Goal: Communication & Community: Answer question/provide support

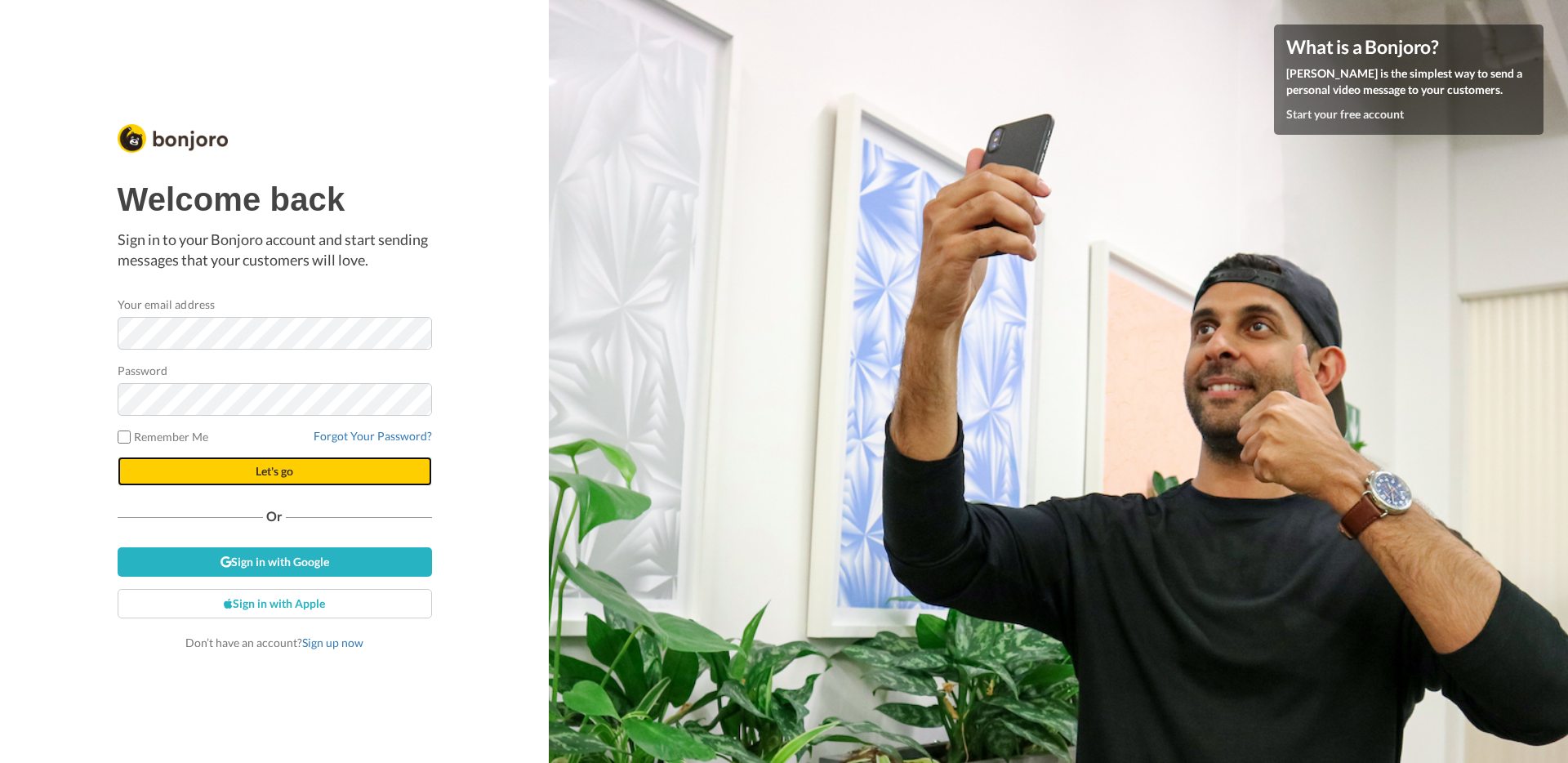
click at [297, 471] on button "Let's go" at bounding box center [274, 471] width 314 height 29
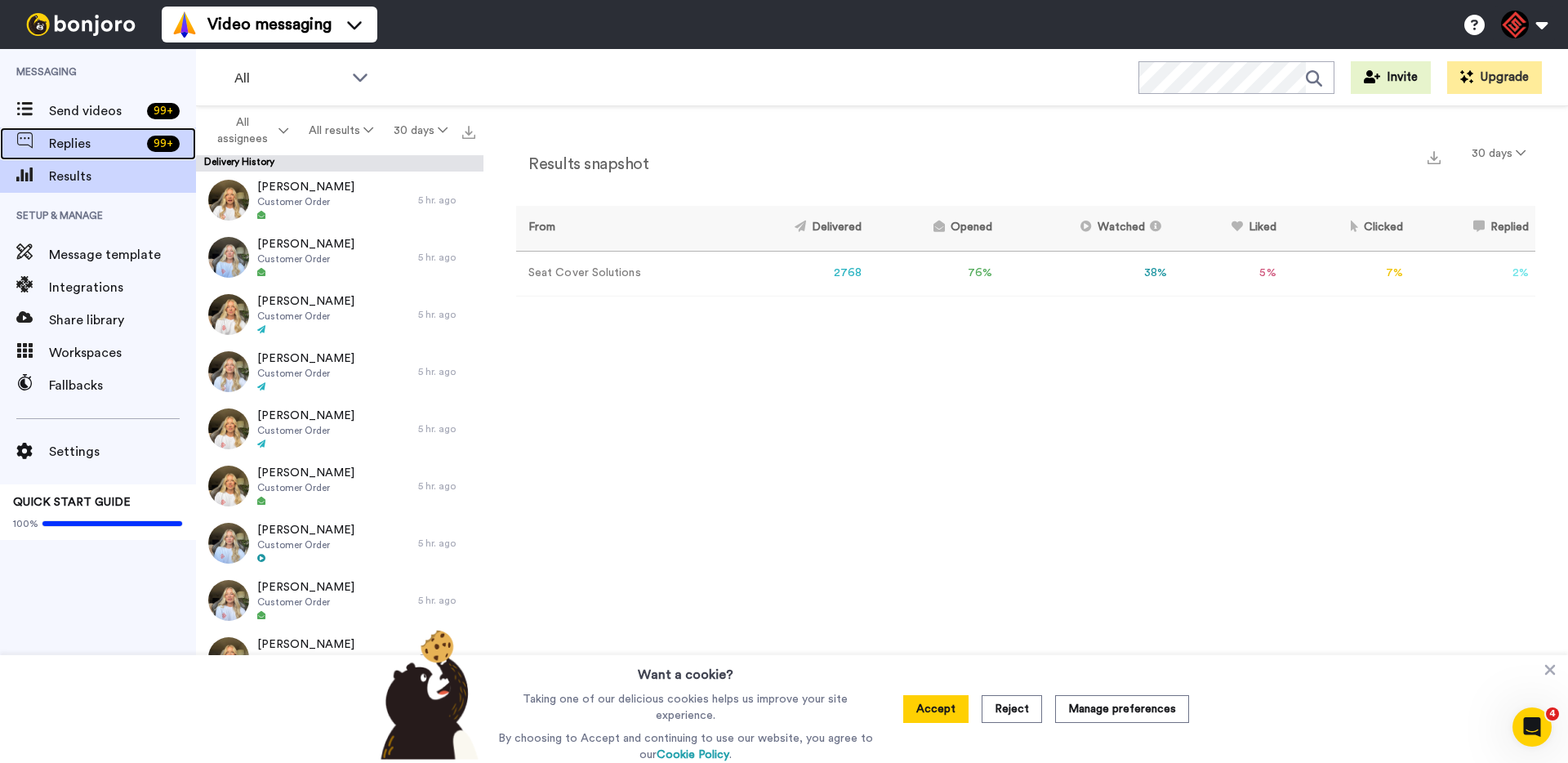
click at [86, 142] on span "Replies" at bounding box center [94, 143] width 92 height 20
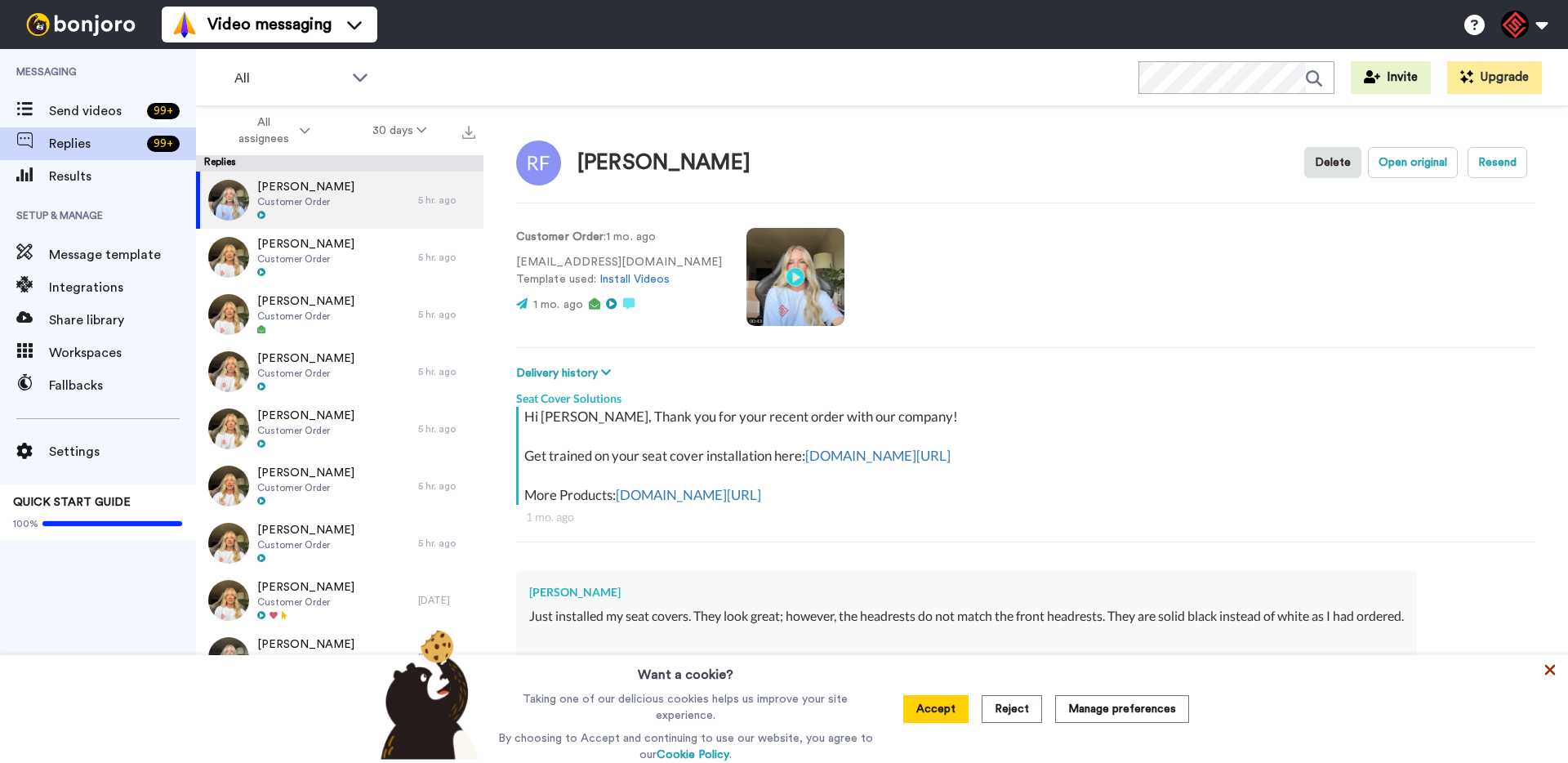
click at [1549, 671] on icon at bounding box center [1550, 671] width 10 height 10
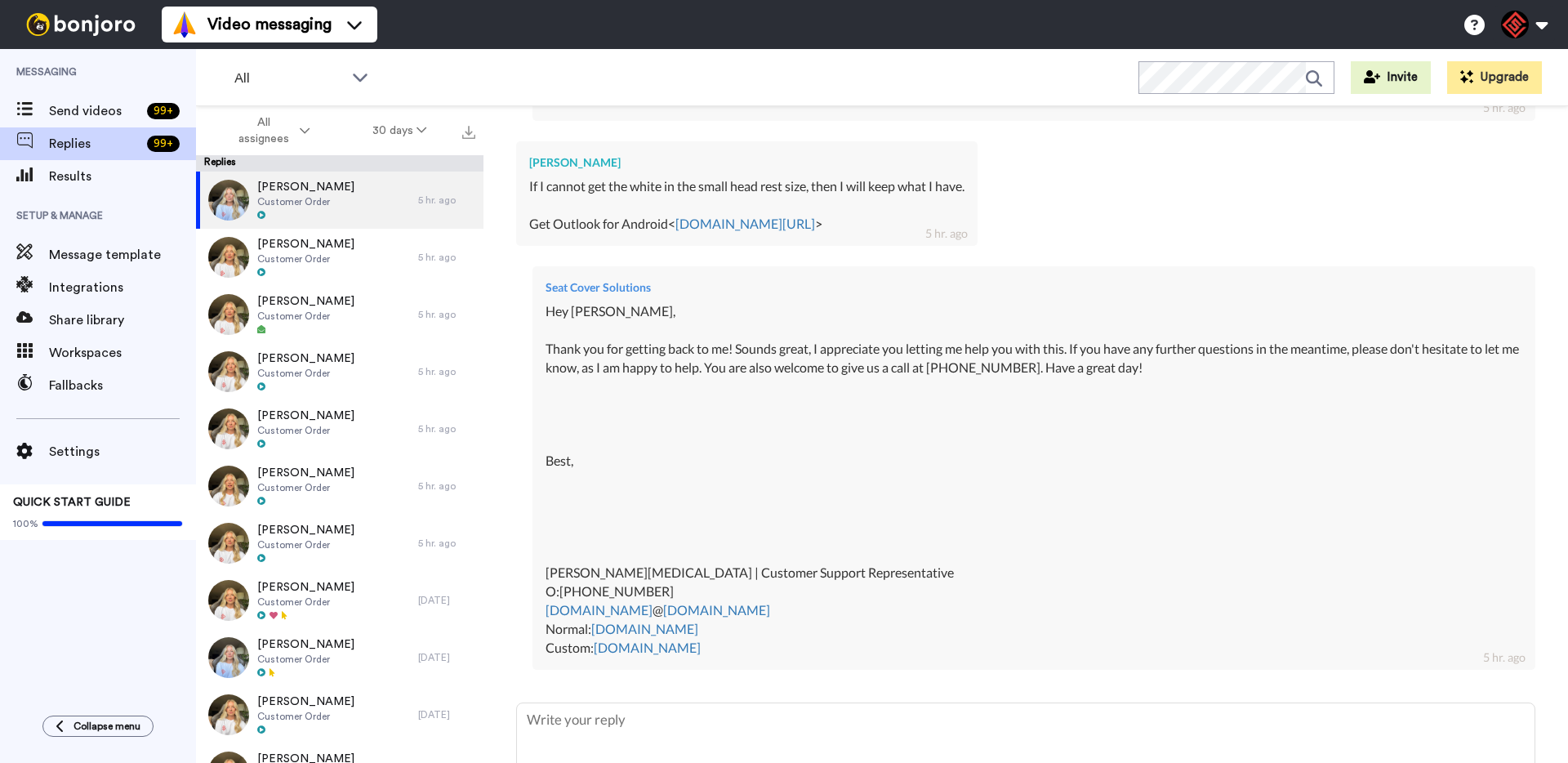
scroll to position [1202, 0]
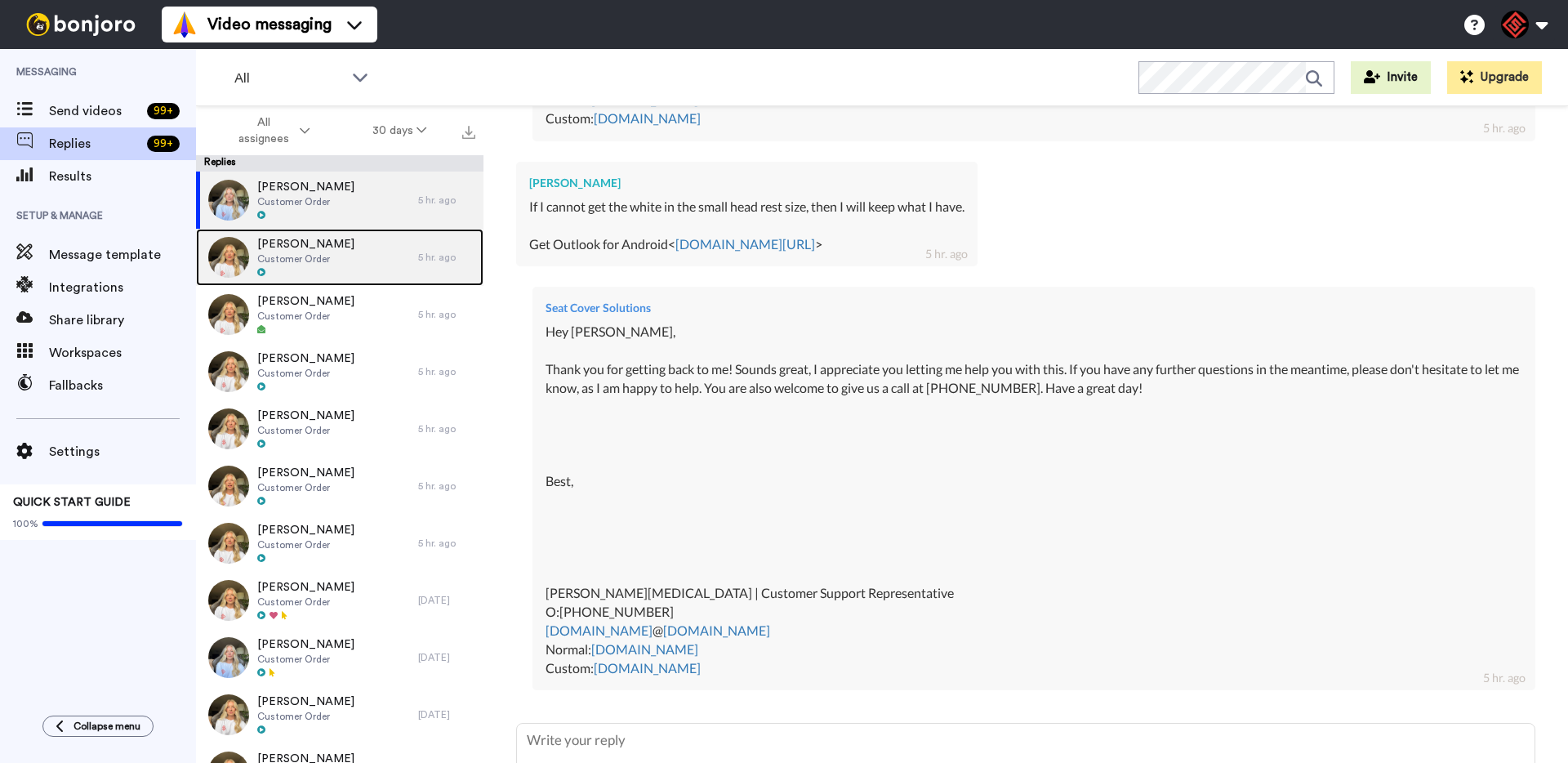
click at [352, 271] on div "[PERSON_NAME] Customer Order" at bounding box center [307, 257] width 223 height 57
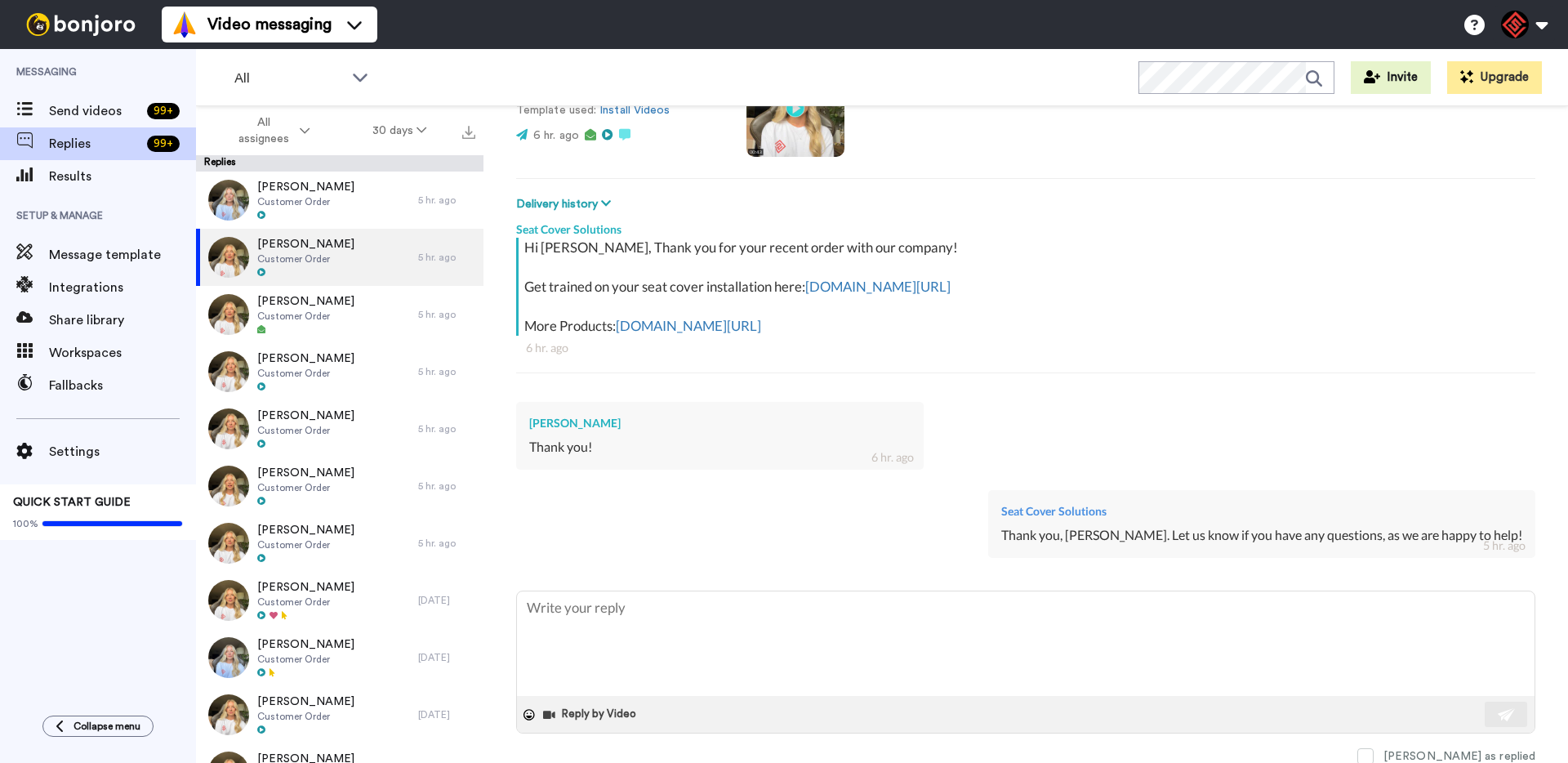
scroll to position [170, 0]
click at [749, 130] on video at bounding box center [795, 106] width 98 height 98
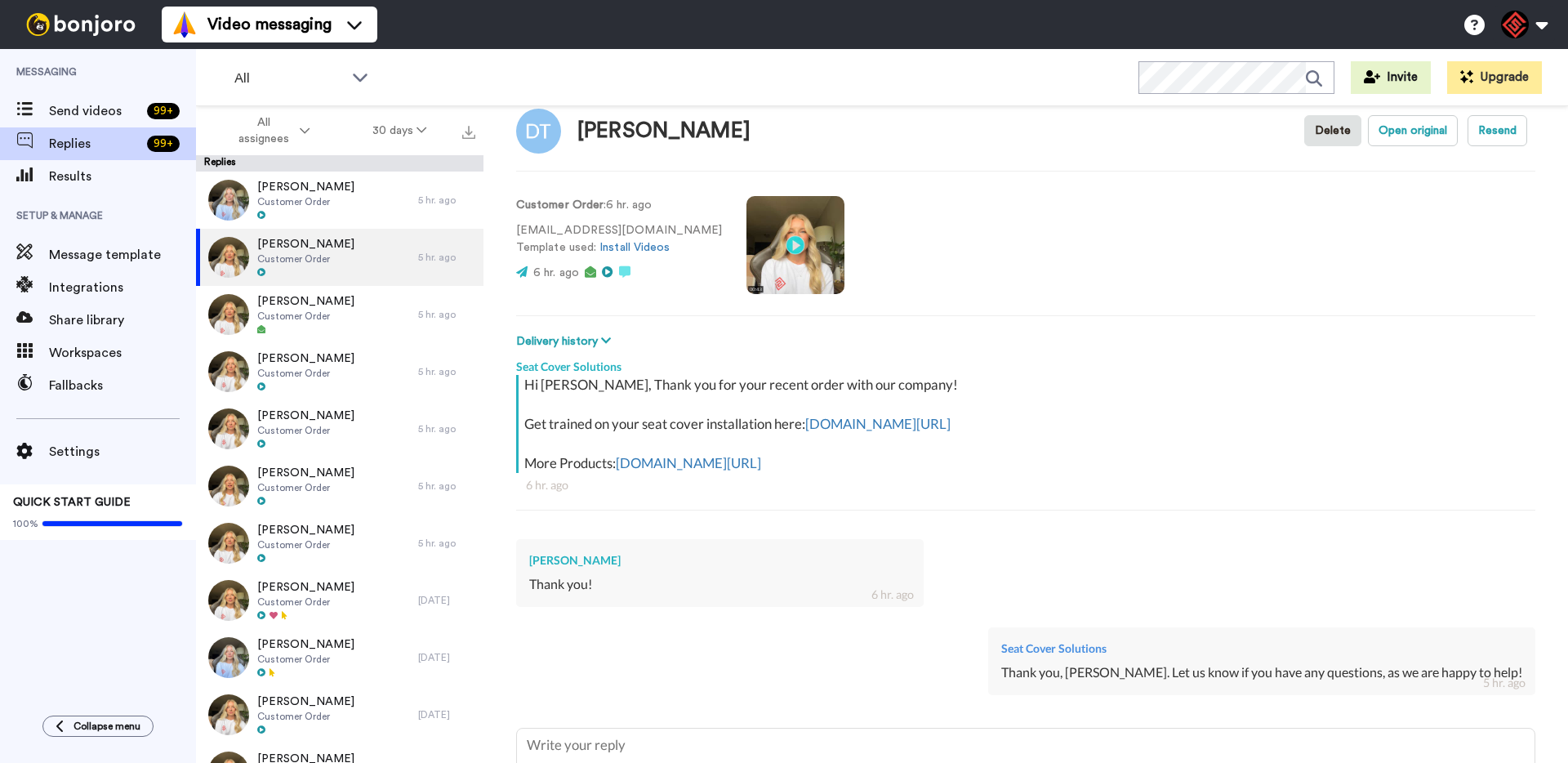
scroll to position [50, 0]
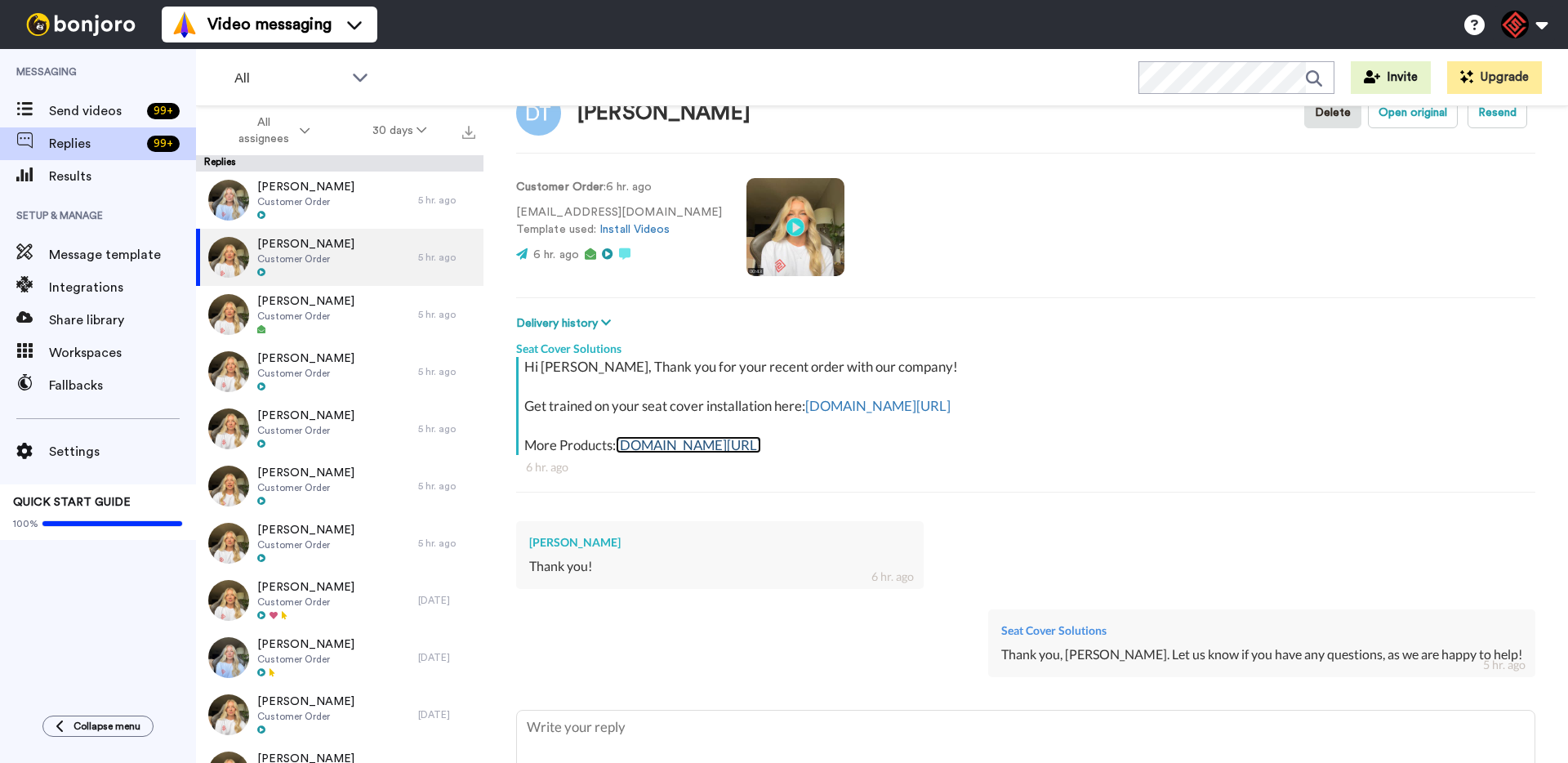
click at [761, 443] on link "[DOMAIN_NAME][URL]" at bounding box center [688, 445] width 146 height 17
type textarea "x"
